Goal: Task Accomplishment & Management: Use online tool/utility

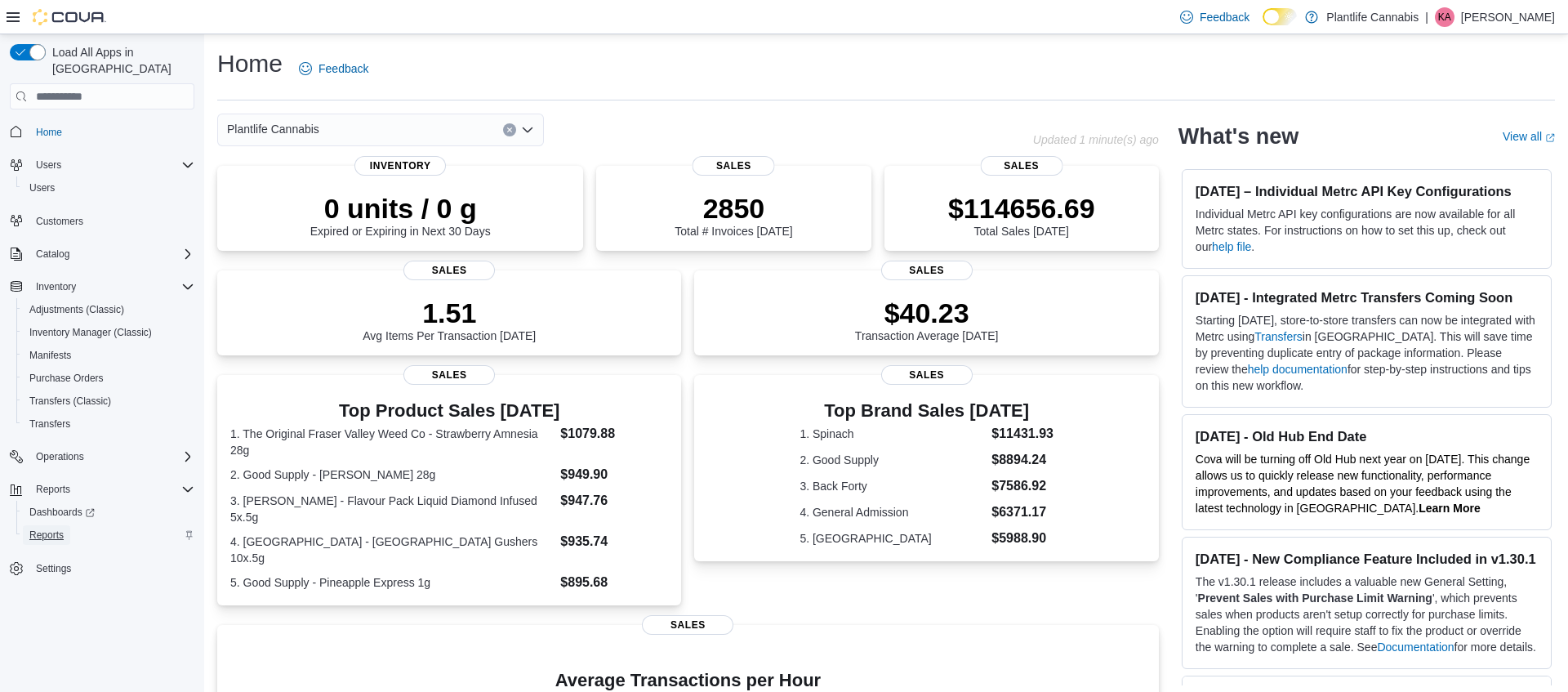
click at [55, 529] on span "Reports" at bounding box center [46, 536] width 34 height 13
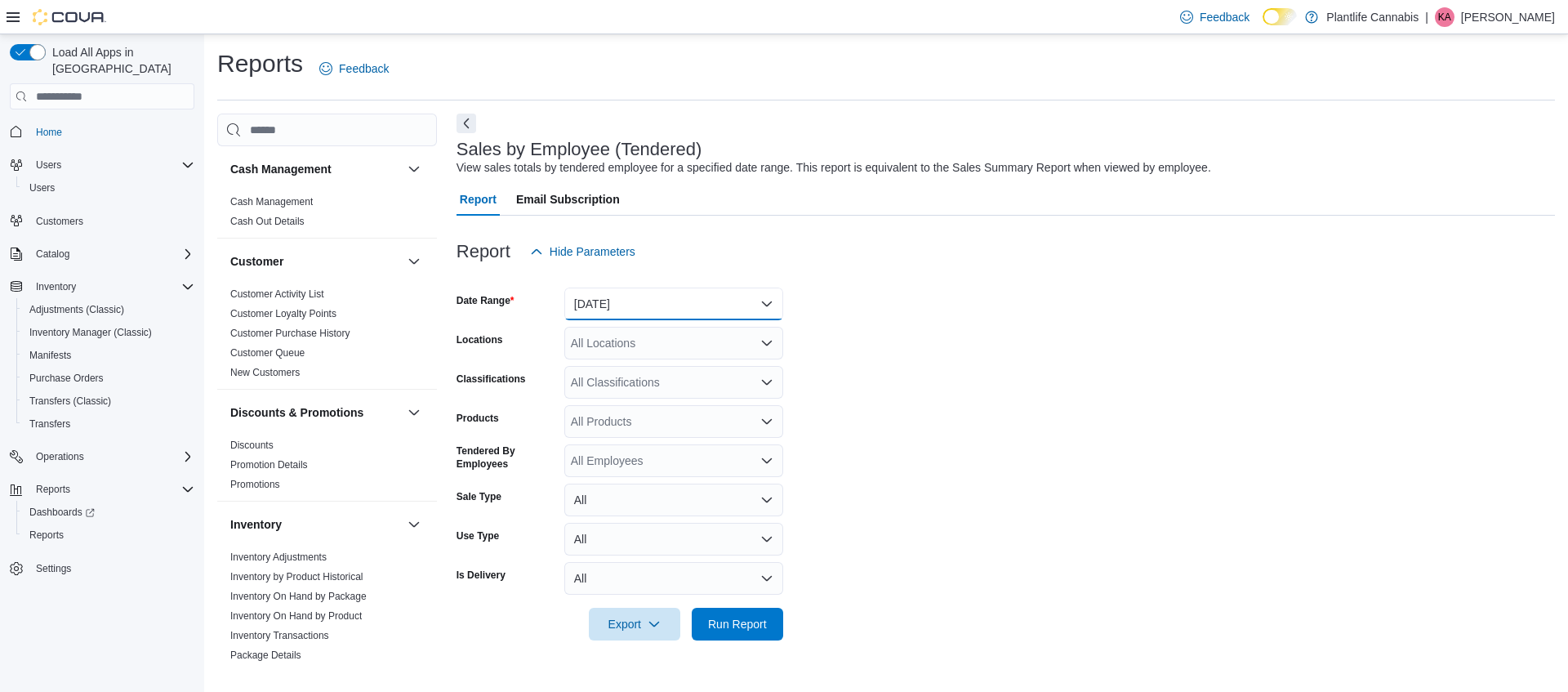
drag, startPoint x: 698, startPoint y: 304, endPoint x: 682, endPoint y: 317, distance: 20.6
click at [698, 304] on button "[DATE]" at bounding box center [673, 304] width 219 height 32
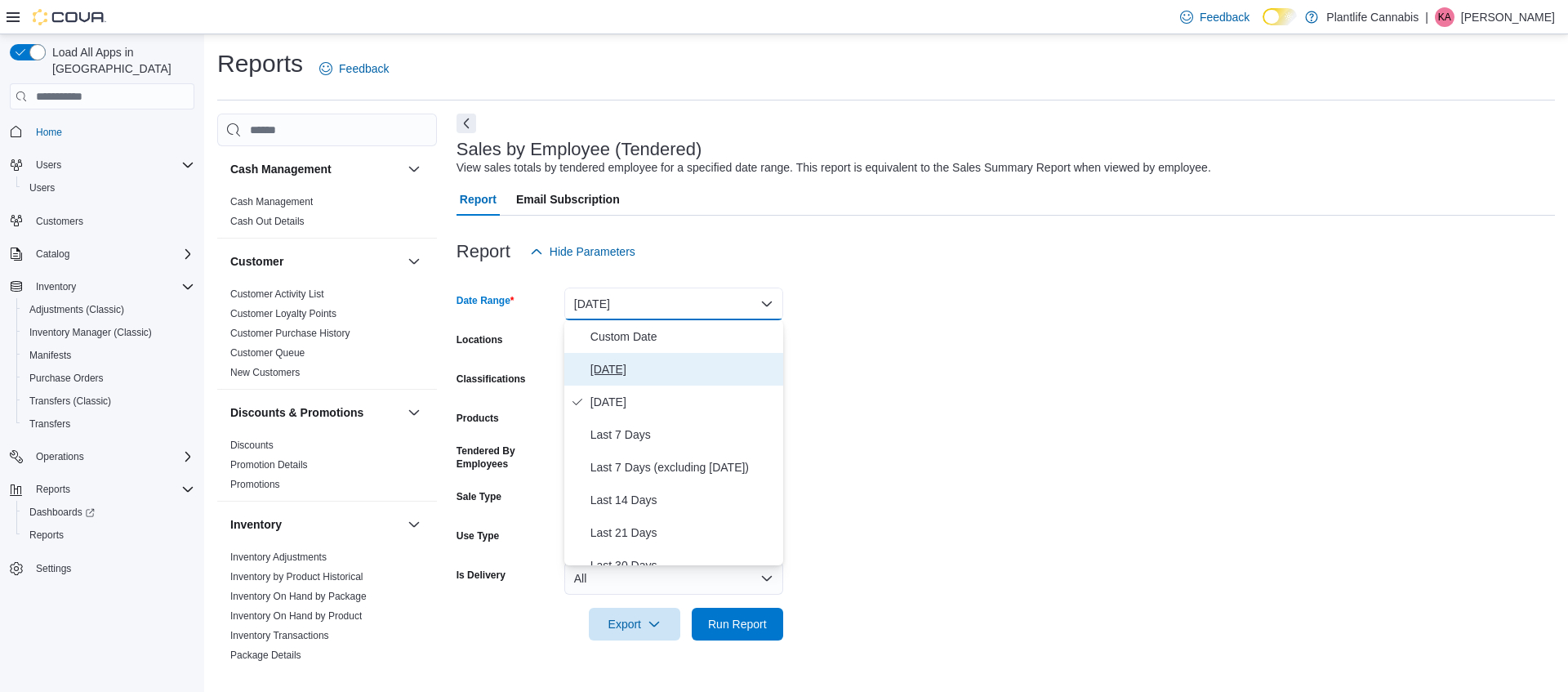
drag, startPoint x: 629, startPoint y: 363, endPoint x: 785, endPoint y: 440, distance: 174.0
click at [629, 363] on span "[DATE]" at bounding box center [683, 369] width 186 height 20
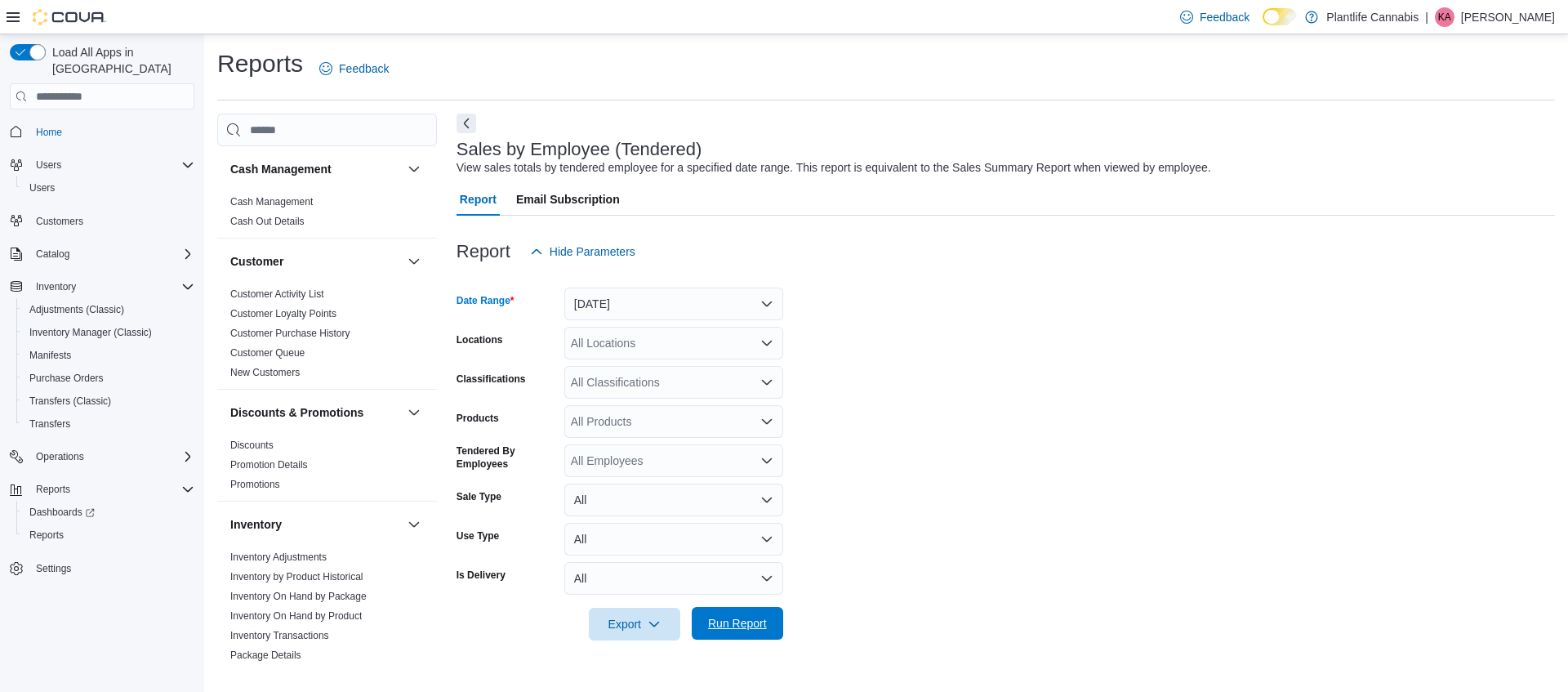
click at [760, 619] on span "Run Report" at bounding box center [737, 624] width 59 height 17
click at [685, 354] on form "Date Range [DATE] Locations All Locations Classifications All Classifications P…" at bounding box center [1005, 454] width 1098 height 373
click at [686, 349] on div "All Locations" at bounding box center [673, 343] width 219 height 32
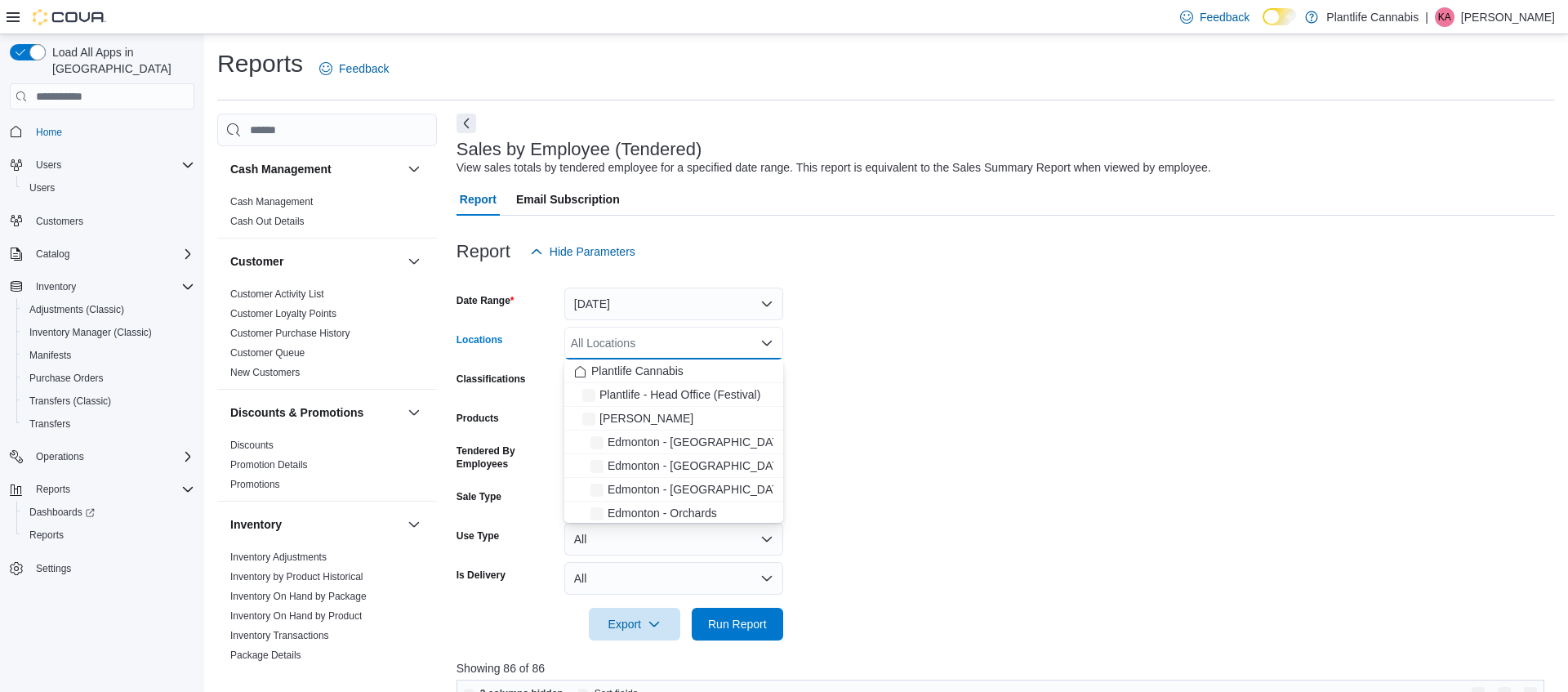
scroll to position [2, 0]
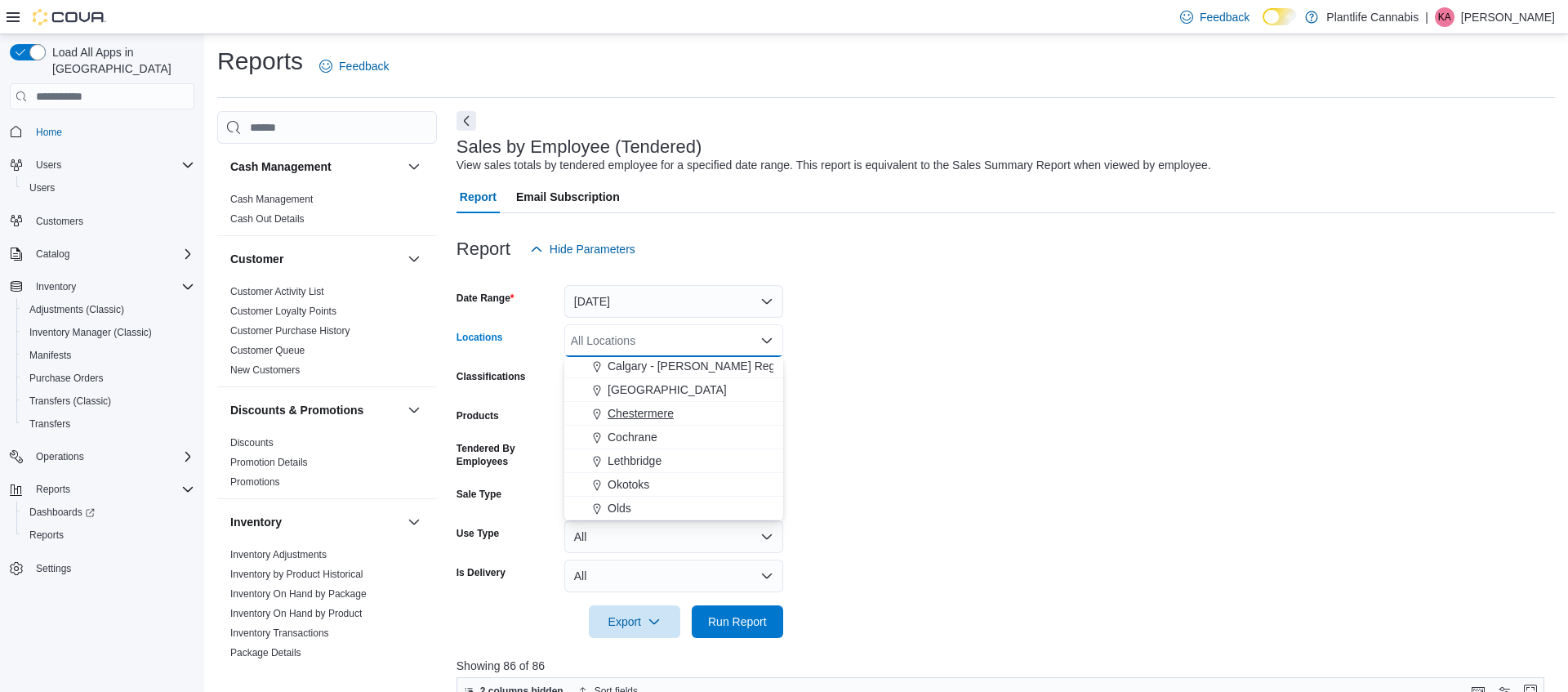
click at [646, 418] on span "Chestermere" at bounding box center [641, 413] width 67 height 17
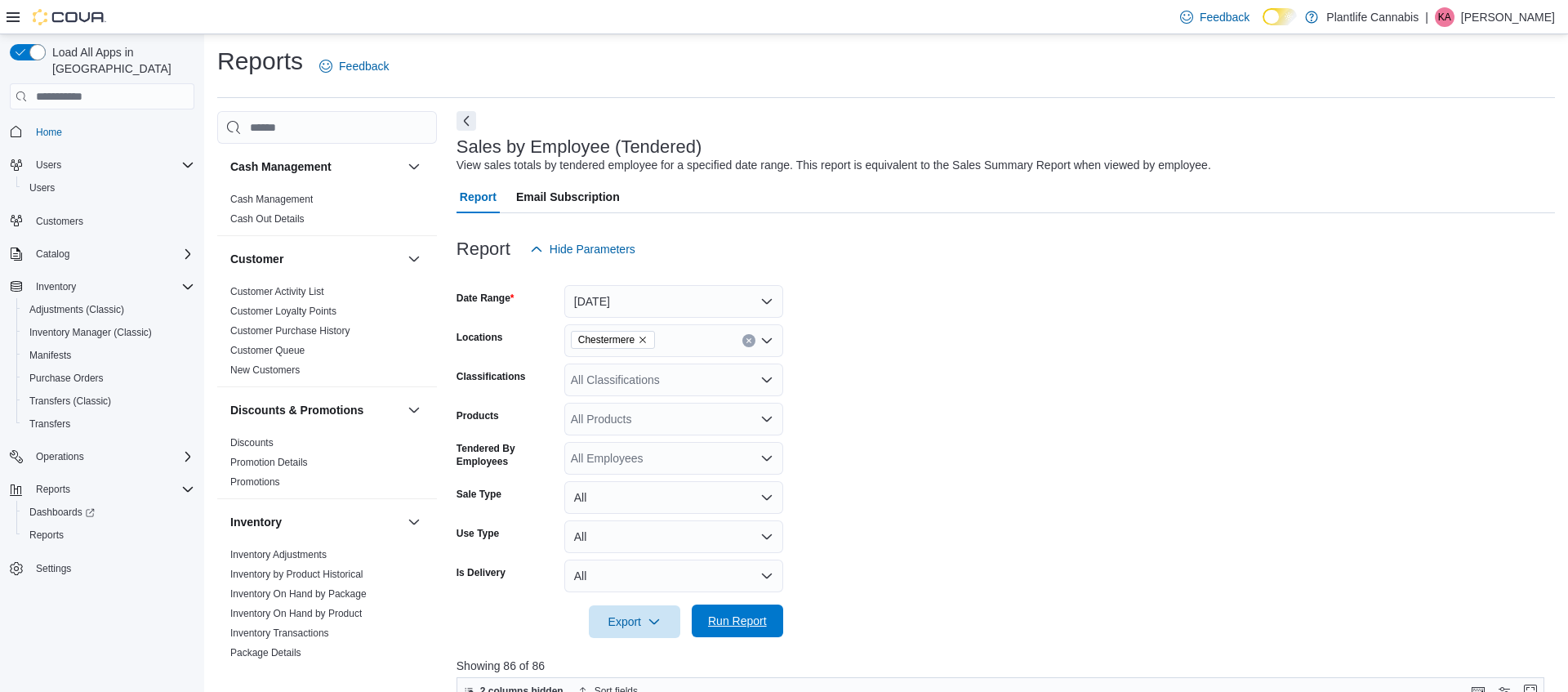
click at [772, 618] on span "Run Report" at bounding box center [737, 620] width 71 height 32
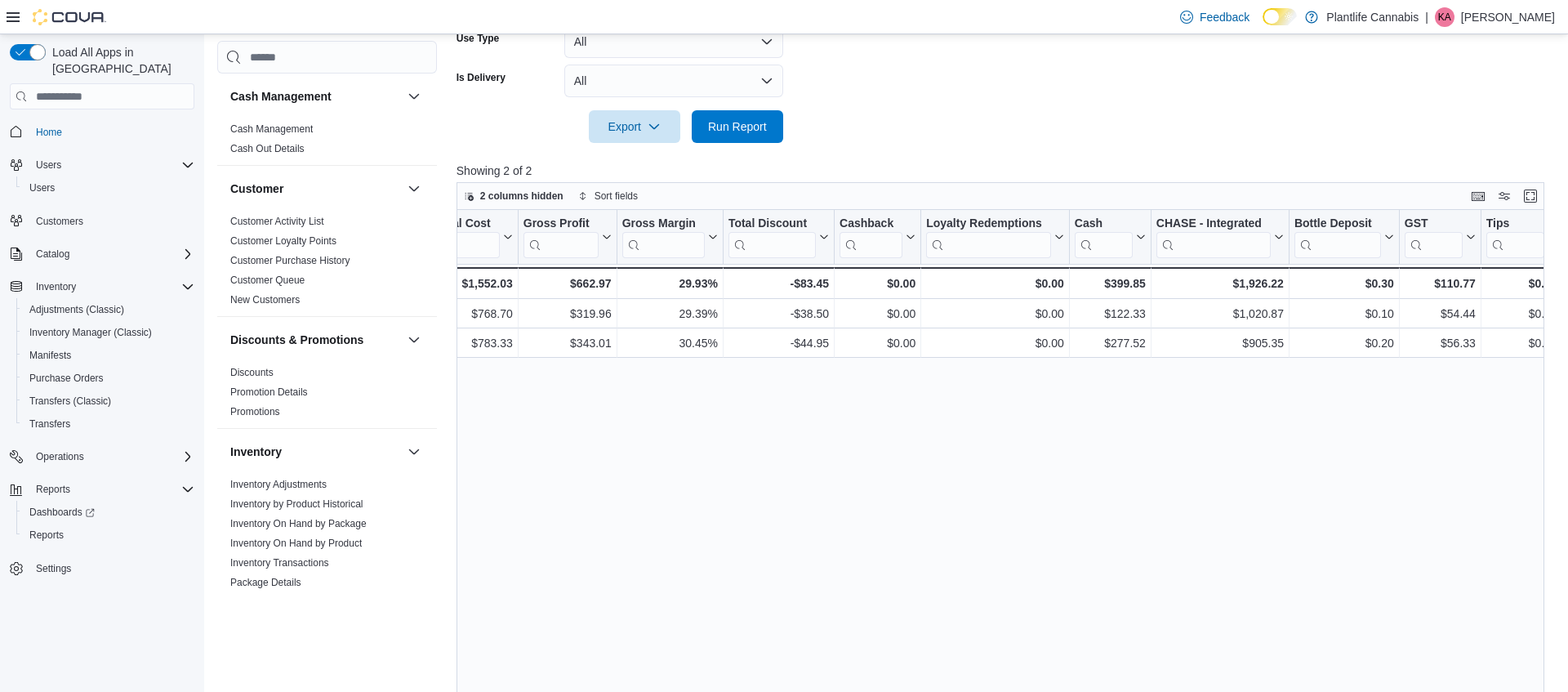
scroll to position [0, 1369]
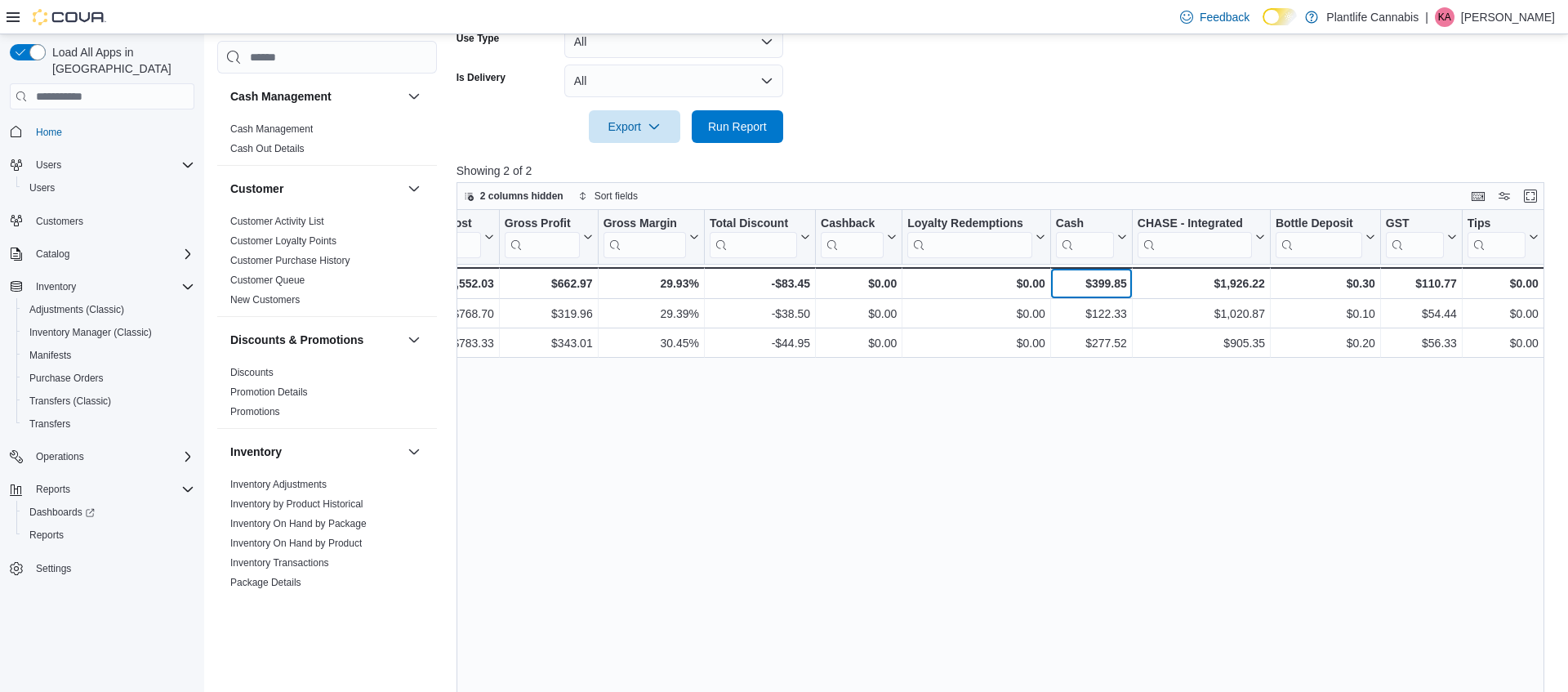
click at [1099, 289] on div "$399.85" at bounding box center [1091, 284] width 71 height 20
click at [1099, 289] on div "$399.85" at bounding box center [1091, 284] width 71 height 20
